Goal: Task Accomplishment & Management: Manage account settings

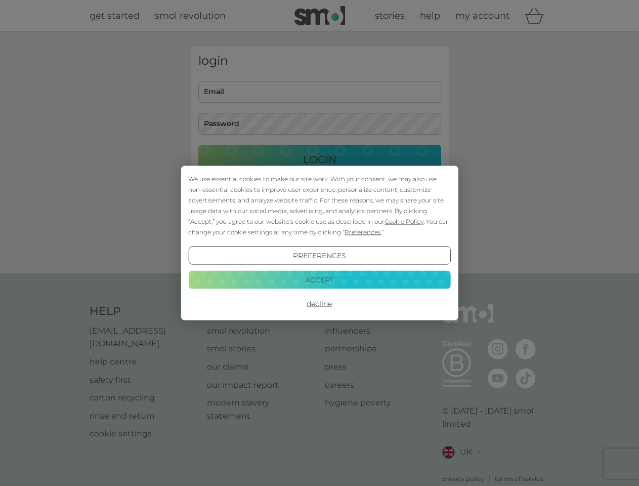
click at [404, 221] on span "Cookie Policy" at bounding box center [403, 221] width 39 height 8
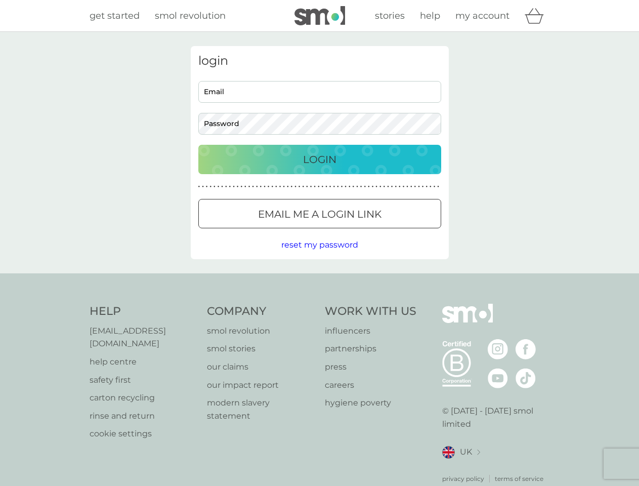
click at [362, 232] on div "login Email Password Login ● ● ● ● ● ● ● ● ● ● ● ● ● ● ● ● ● ● ● ● ● ● ● ● ● ● …" at bounding box center [320, 152] width 258 height 213
click at [319, 255] on div "login Email Password Login ● ● ● ● ● ● ● ● ● ● ● ● ● ● ● ● ● ● ● ● ● ● ● ● ● ● …" at bounding box center [320, 152] width 258 height 213
click at [319, 303] on div "Help [EMAIL_ADDRESS][DOMAIN_NAME] help centre safety first carton recycling rin…" at bounding box center [320, 393] width 460 height 180
click at [319, 279] on div "Help [EMAIL_ADDRESS][DOMAIN_NAME] help centre safety first carton recycling rin…" at bounding box center [319, 393] width 639 height 240
